Goal: Navigation & Orientation: Find specific page/section

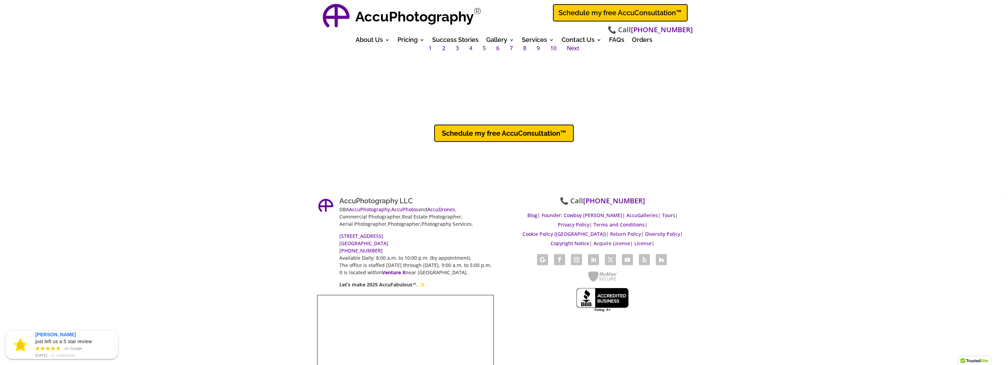
scroll to position [5434, 0]
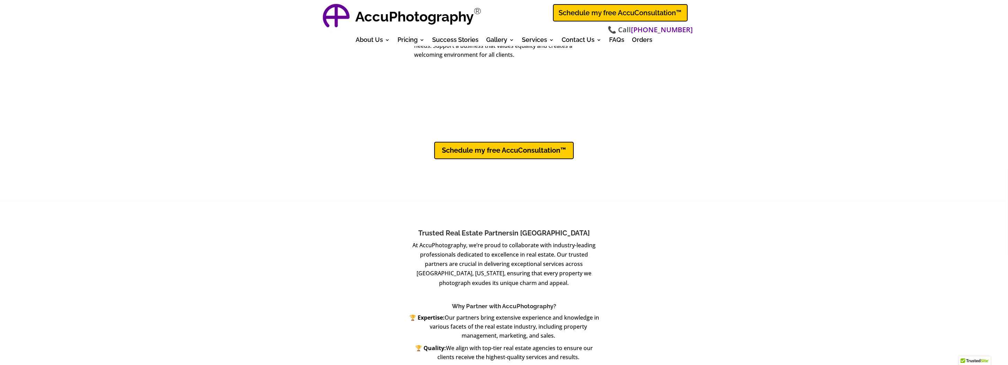
scroll to position [2497, 0]
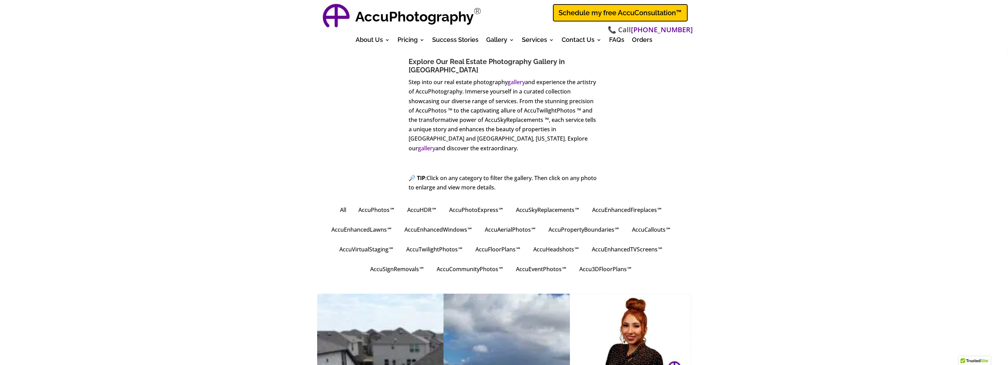
scroll to position [3552, 0]
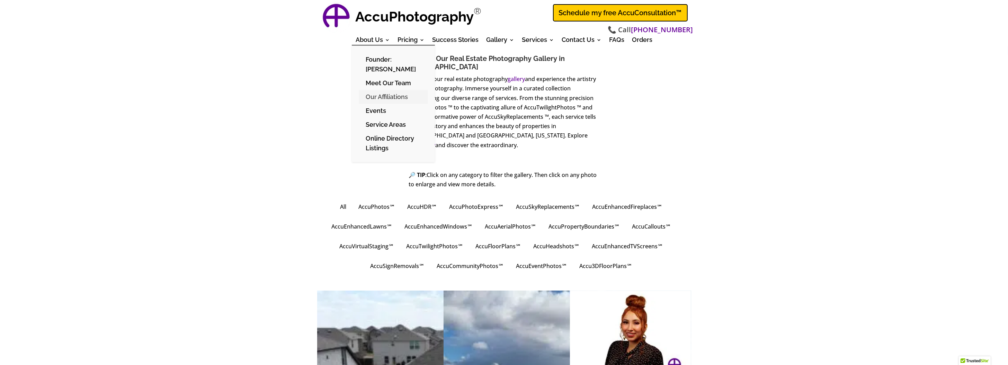
click at [370, 95] on link "Our Affiliations" at bounding box center [393, 97] width 69 height 14
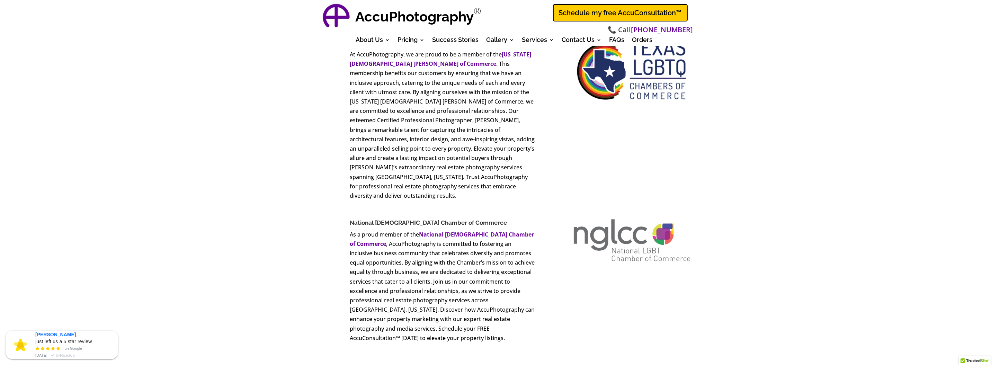
scroll to position [2550, 0]
